Goal: Information Seeking & Learning: Learn about a topic

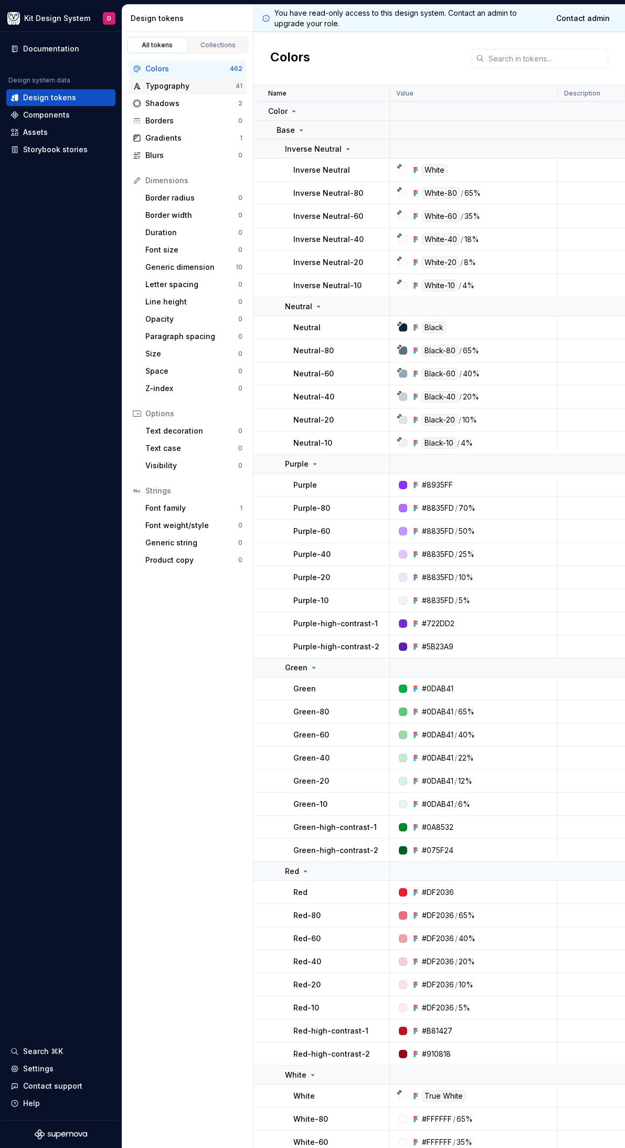
click at [178, 83] on div "Typography" at bounding box center [190, 86] width 90 height 11
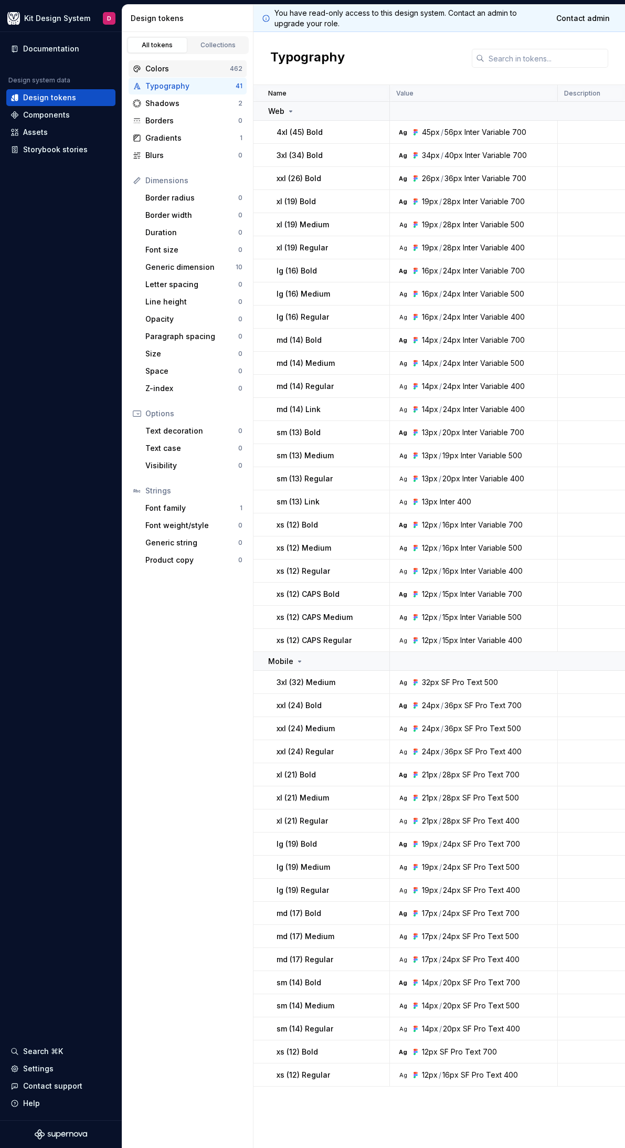
click at [187, 75] on div "Colors 462" at bounding box center [188, 68] width 118 height 17
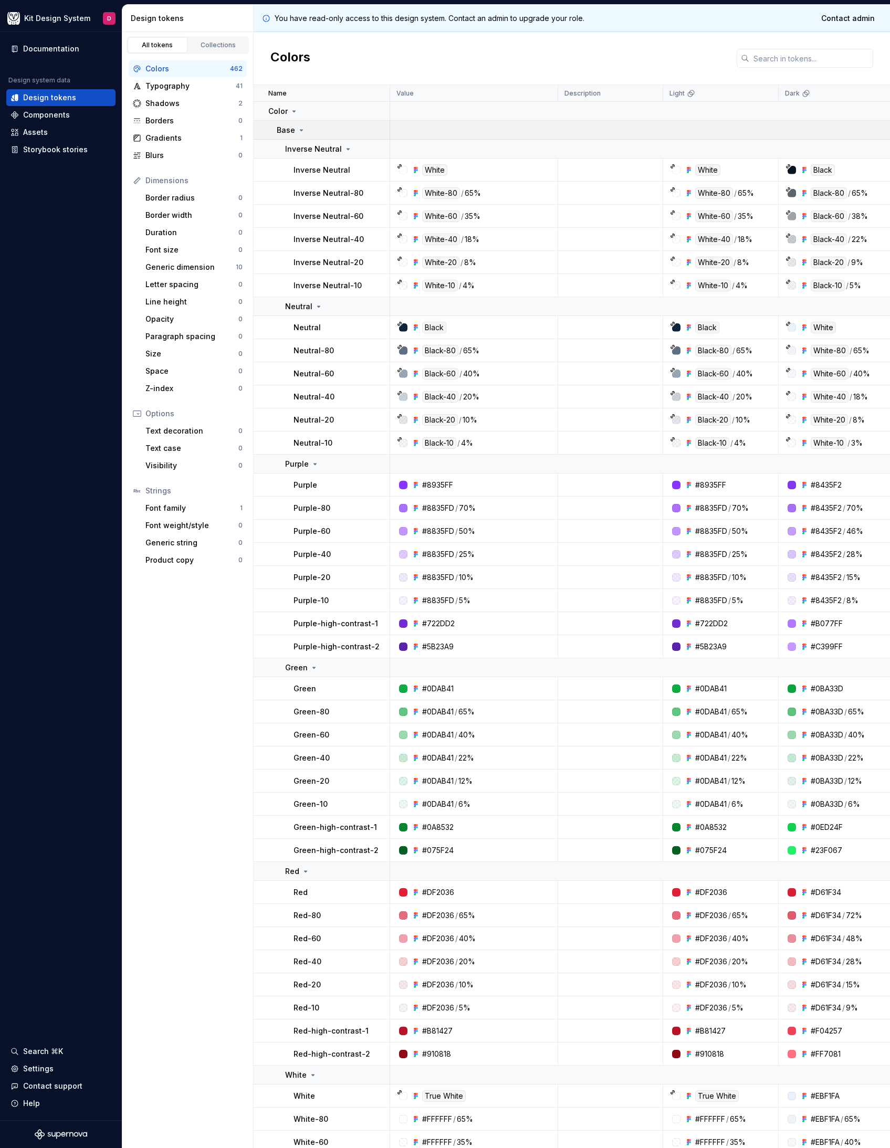
click at [301, 129] on icon at bounding box center [301, 130] width 8 height 8
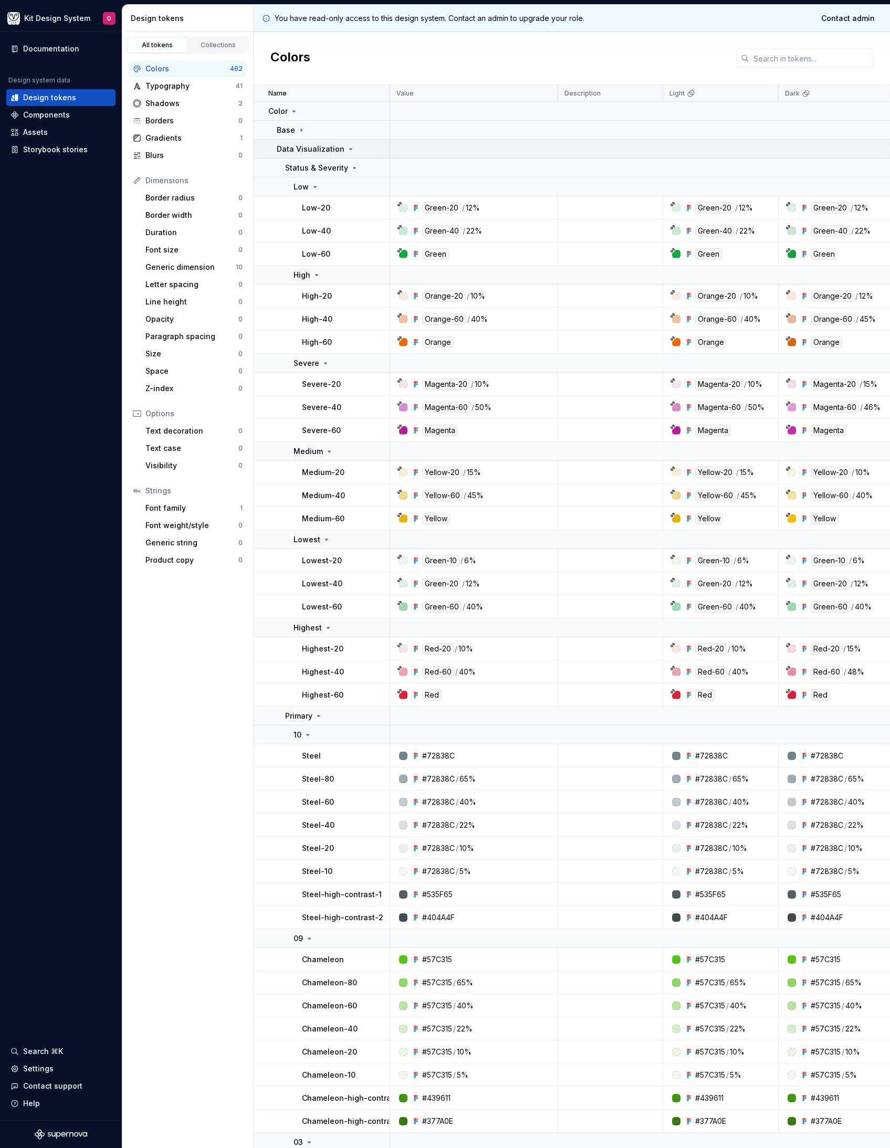
click at [347, 152] on icon at bounding box center [351, 149] width 8 height 8
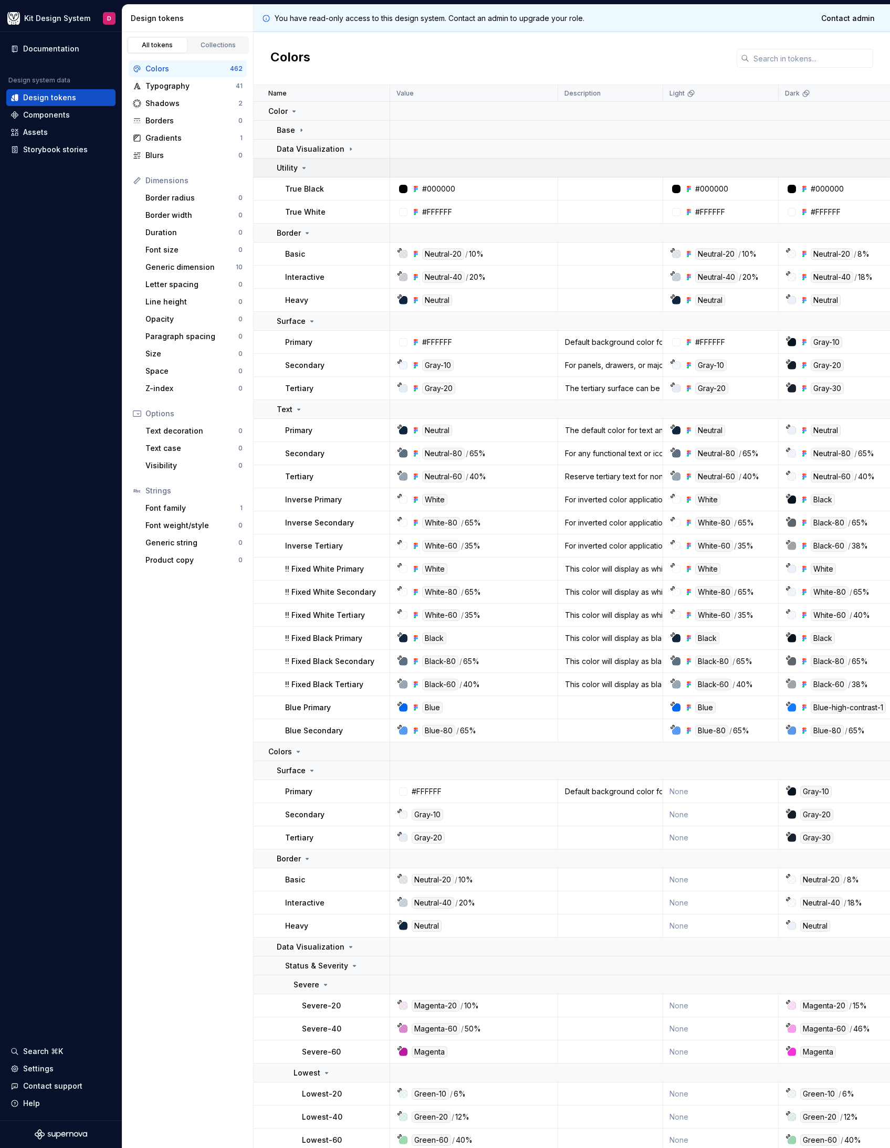
click at [328, 172] on div "Utility" at bounding box center [333, 168] width 112 height 11
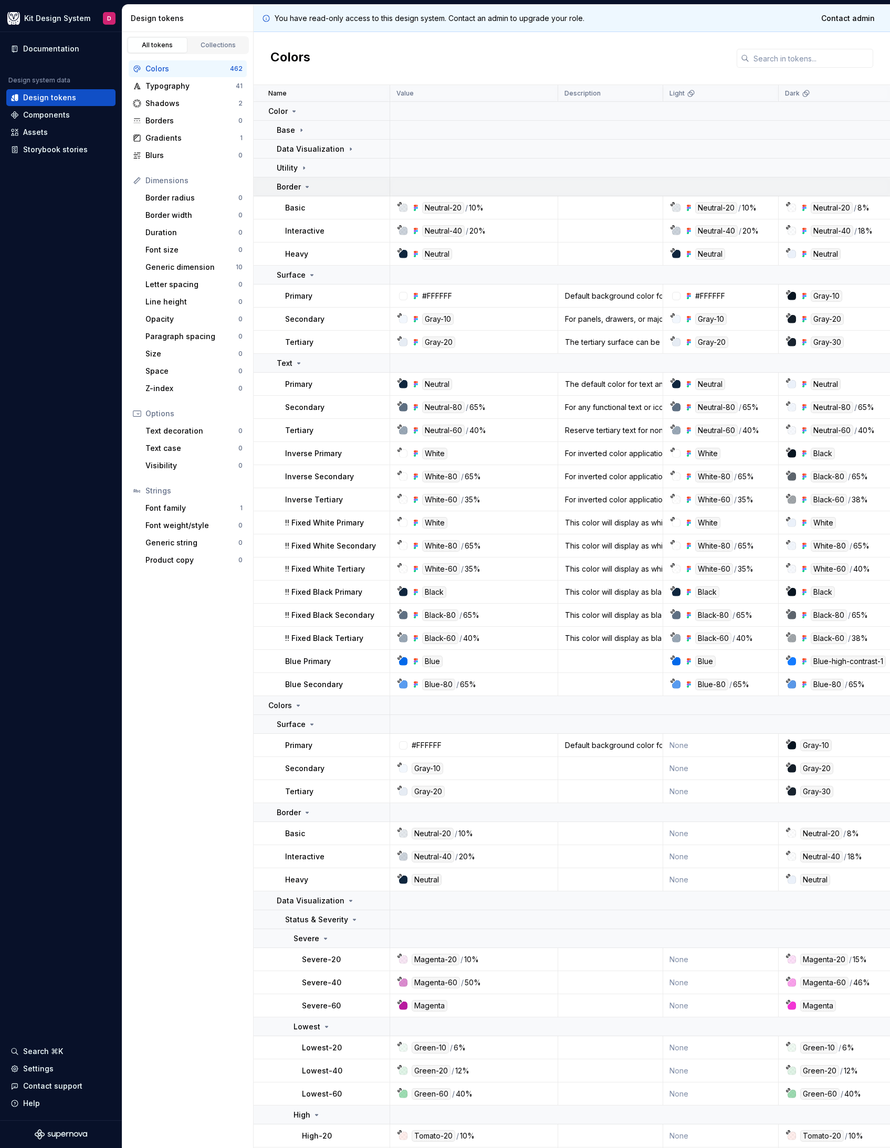
click at [321, 187] on div "Border" at bounding box center [333, 187] width 112 height 11
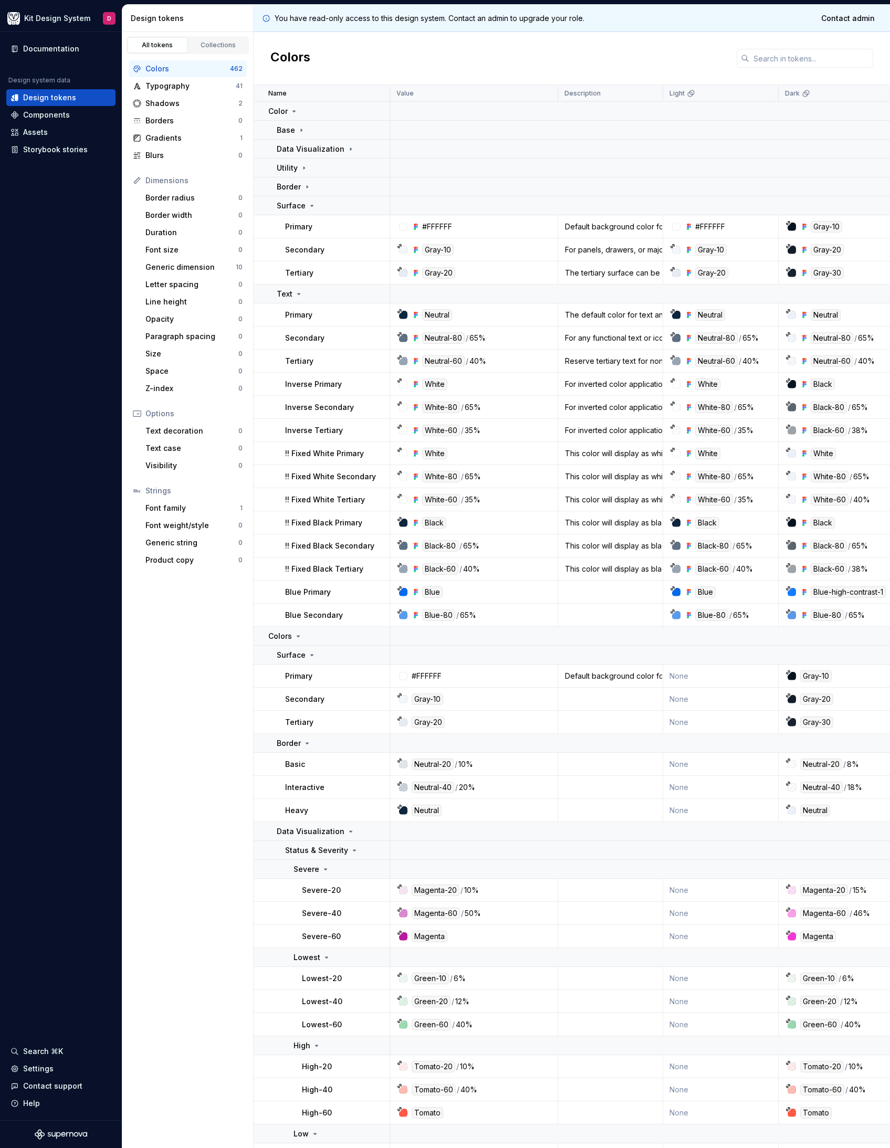
click at [338, 407] on p "Inverse Secondary" at bounding box center [319, 407] width 69 height 11
